Goal: Find contact information: Find contact information

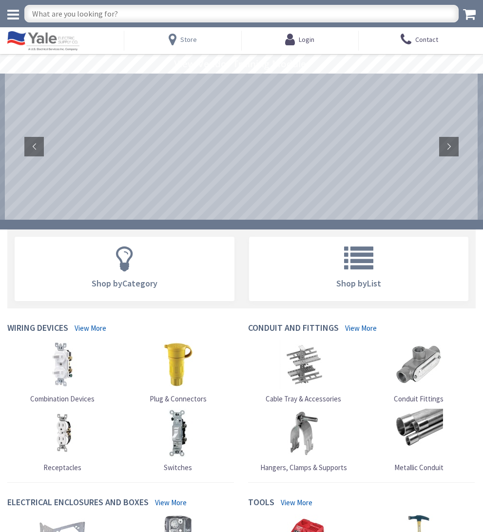
click at [187, 41] on span "Store" at bounding box center [188, 39] width 17 height 9
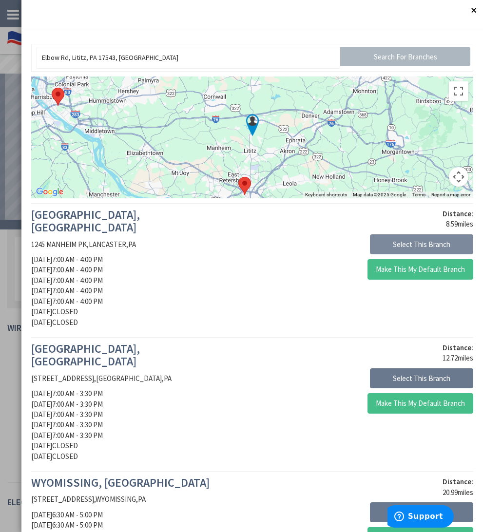
click at [382, 247] on button "Select This Branch" at bounding box center [421, 244] width 103 height 20
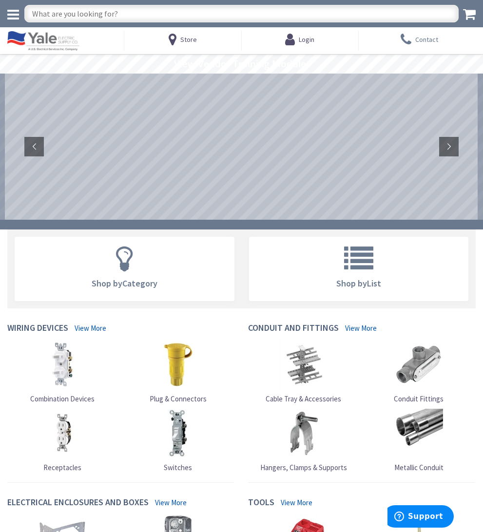
click at [423, 38] on span "Contact" at bounding box center [426, 40] width 23 height 18
click at [412, 41] on icon at bounding box center [407, 40] width 15 height 18
click at [413, 39] on icon at bounding box center [407, 40] width 15 height 18
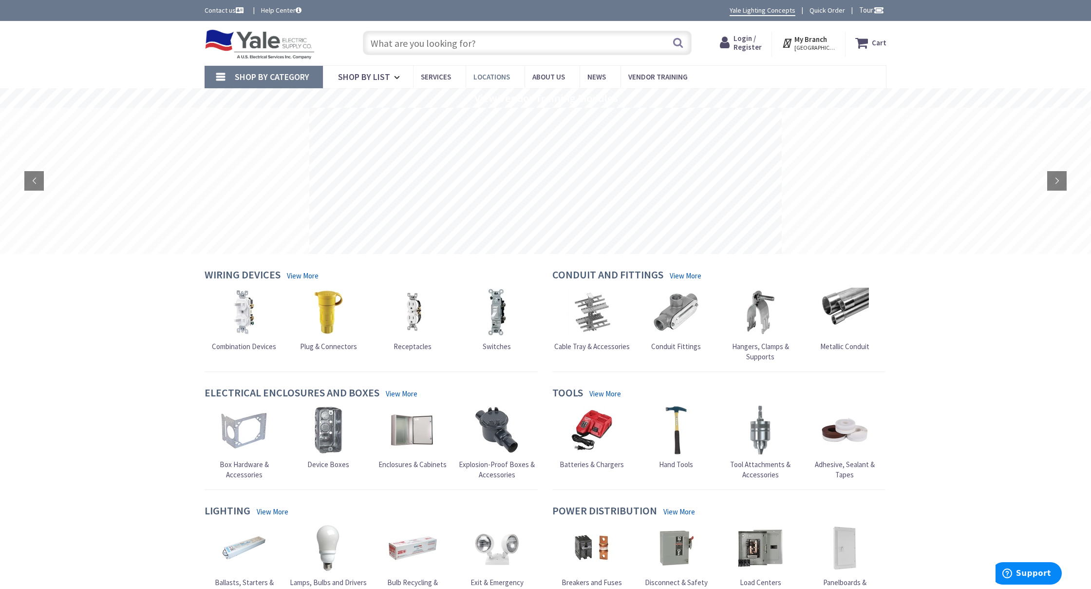
click at [482, 76] on span "Locations" at bounding box center [492, 76] width 37 height 9
